Goal: Use online tool/utility: Use online tool/utility

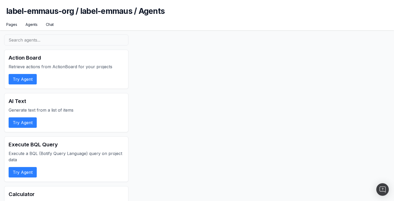
click at [25, 79] on button "Try Agent" at bounding box center [23, 79] width 28 height 10
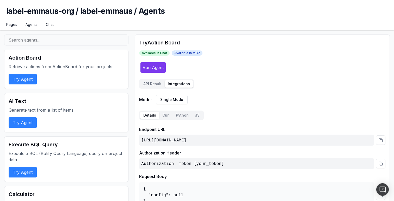
click at [179, 85] on button "Integrations" at bounding box center [179, 83] width 28 height 7
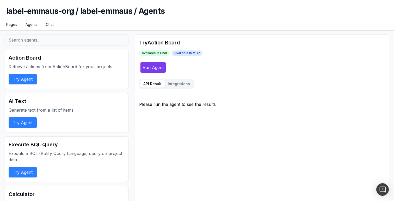
click at [152, 85] on button "API Result" at bounding box center [152, 83] width 25 height 7
click at [174, 81] on button "Integrations" at bounding box center [179, 83] width 28 height 7
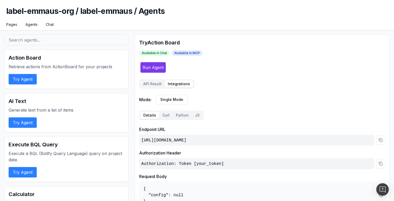
click at [155, 82] on button "API Result" at bounding box center [152, 83] width 25 height 7
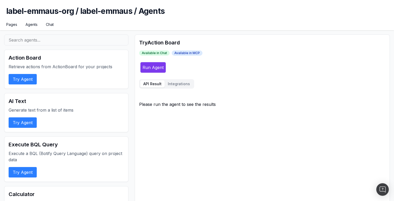
click at [169, 84] on button "Integrations" at bounding box center [179, 83] width 28 height 7
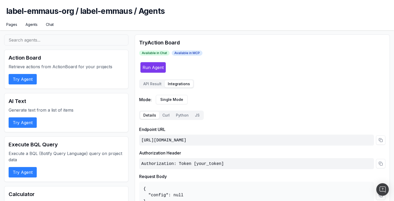
click at [154, 84] on button "API Result" at bounding box center [152, 83] width 25 height 7
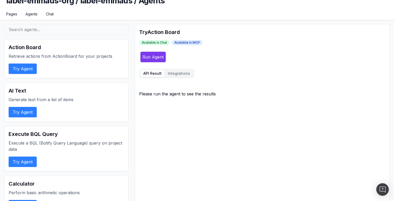
scroll to position [11, 0]
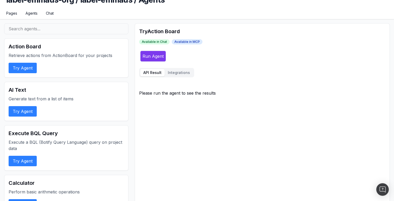
click at [28, 112] on button "Try Agent" at bounding box center [23, 111] width 28 height 10
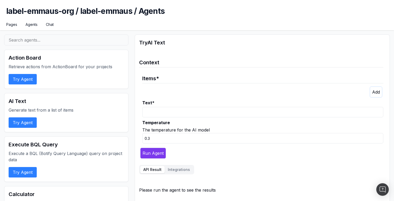
click at [150, 76] on legend "Items *" at bounding box center [262, 76] width 241 height 13
click at [158, 76] on span "*" at bounding box center [157, 78] width 3 height 6
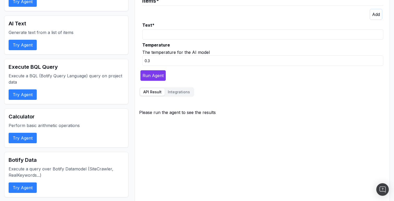
scroll to position [85, 0]
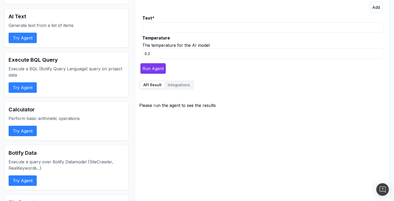
click at [19, 106] on h2 "Calculator" at bounding box center [67, 109] width 116 height 7
click at [30, 111] on h2 "Calculator" at bounding box center [67, 109] width 116 height 7
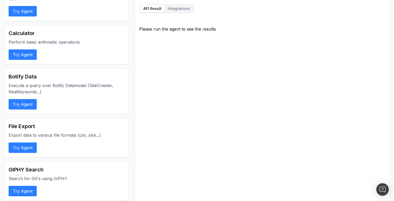
scroll to position [0, 0]
